Goal: Task Accomplishment & Management: Use online tool/utility

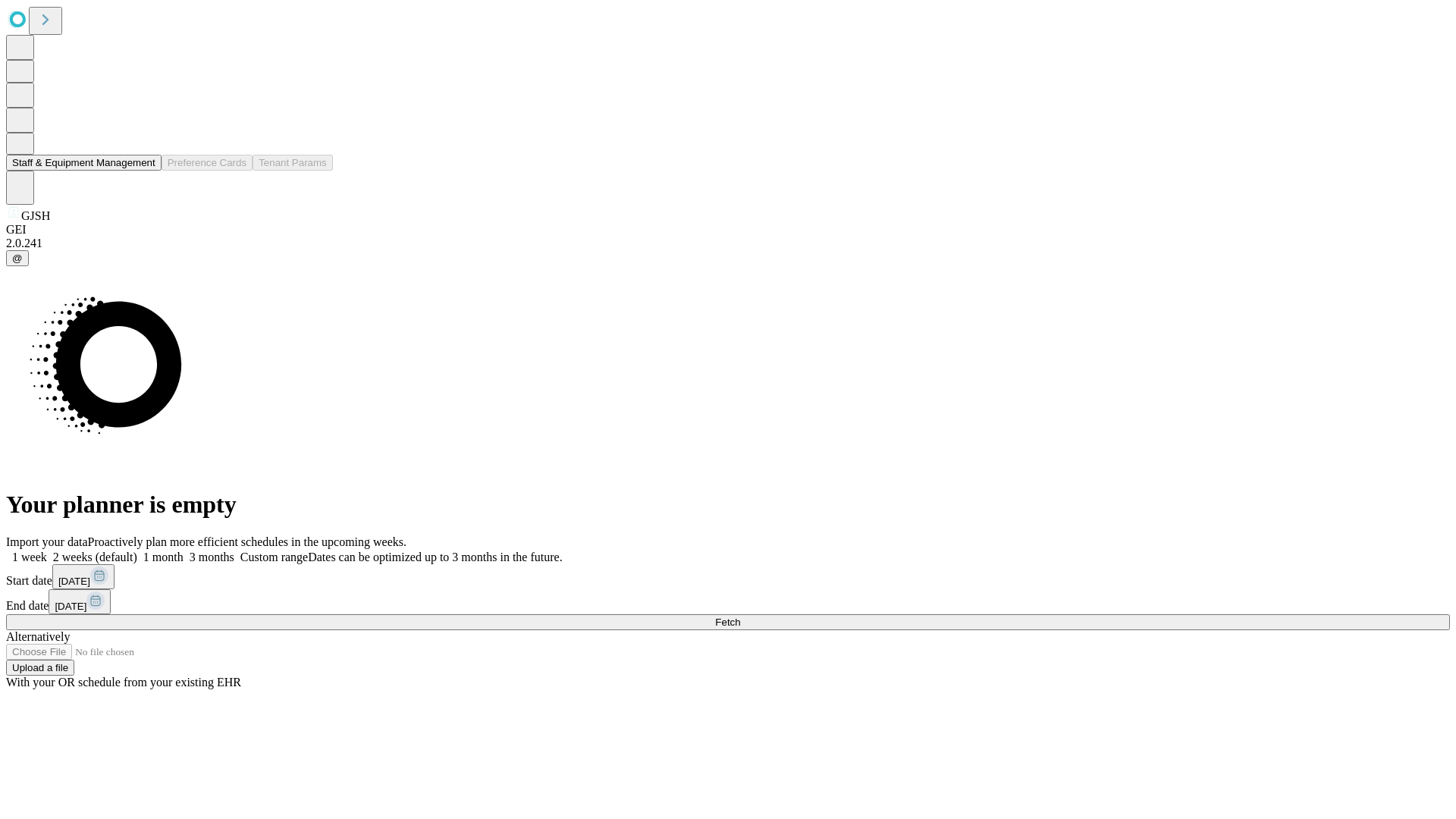
click at [145, 170] on button "Staff & Equipment Management" at bounding box center [84, 162] width 156 height 15
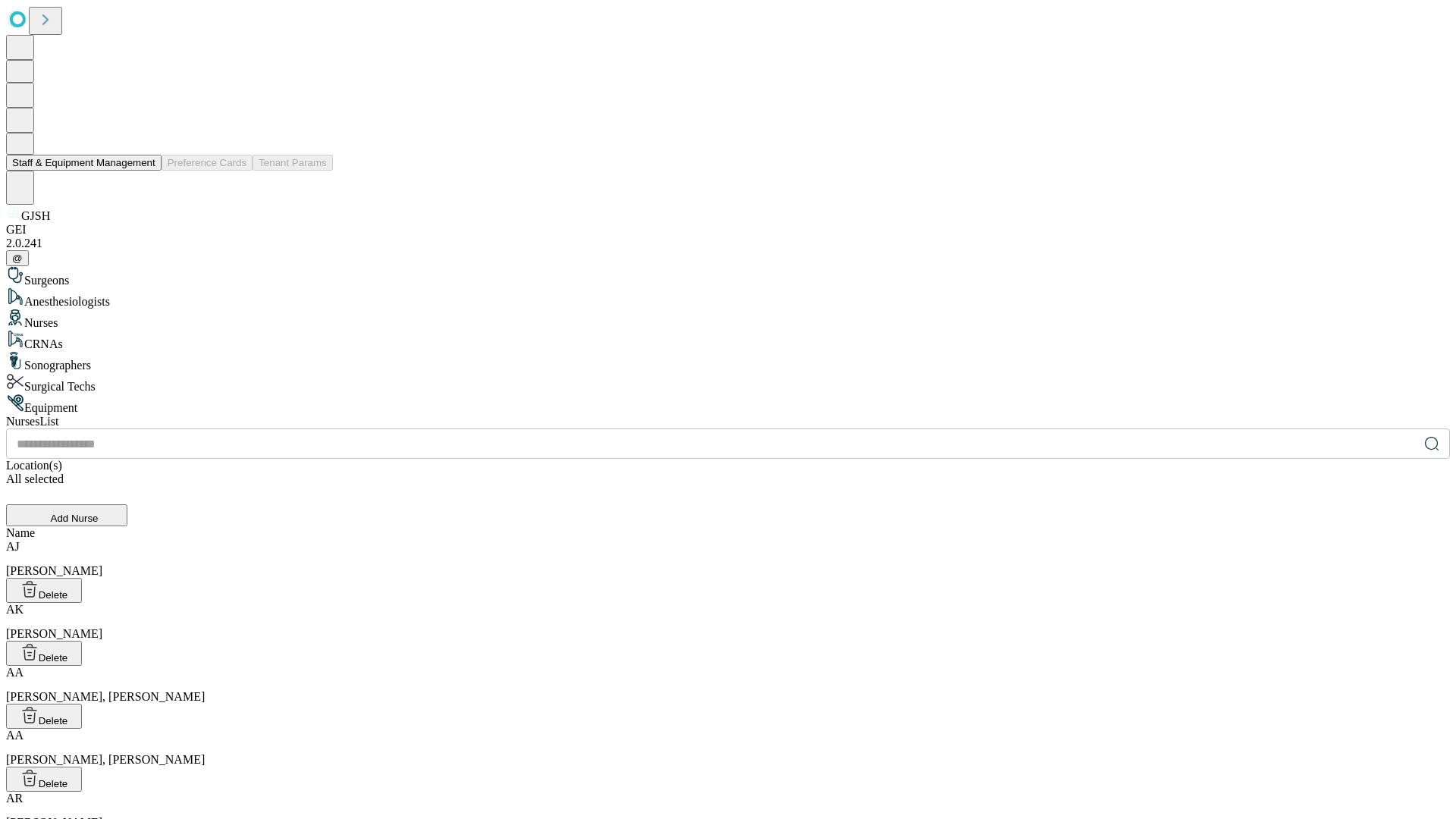
click at [145, 170] on button "Staff & Equipment Management" at bounding box center [84, 162] width 156 height 15
